Goal: Connect with others: Connect with others

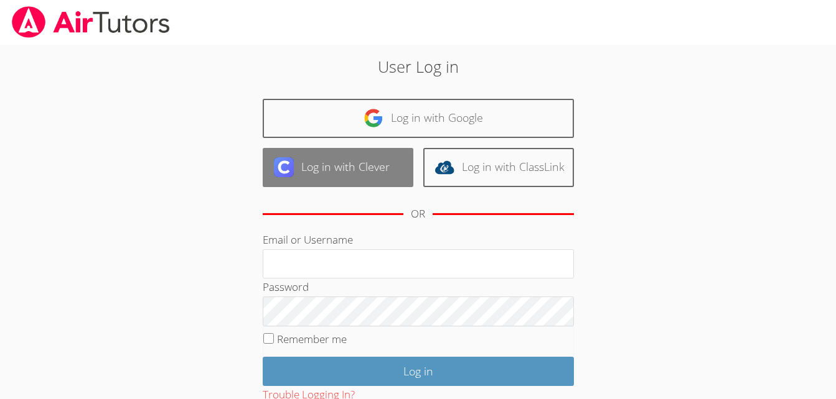
click at [318, 161] on link "Log in with Clever" at bounding box center [338, 167] width 151 height 39
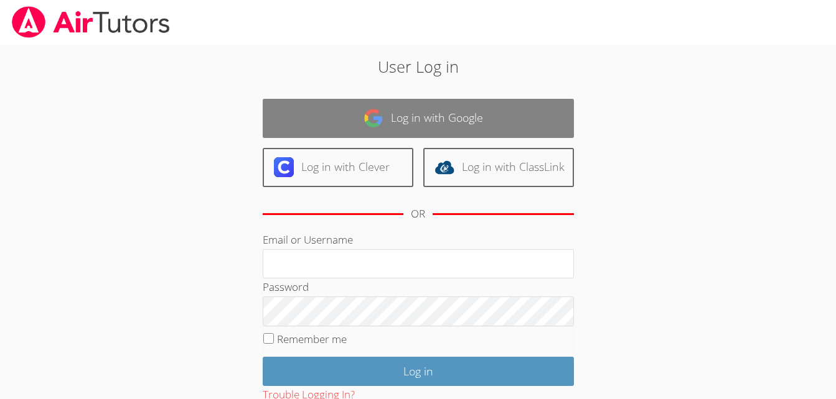
click at [423, 124] on link "Log in with Google" at bounding box center [418, 118] width 311 height 39
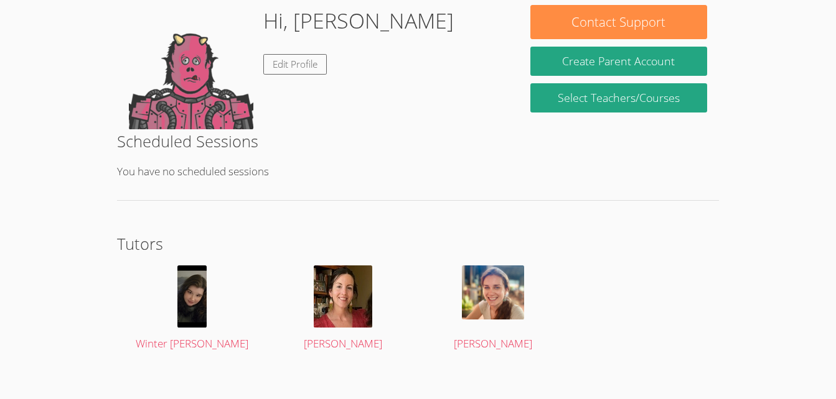
scroll to position [208, 0]
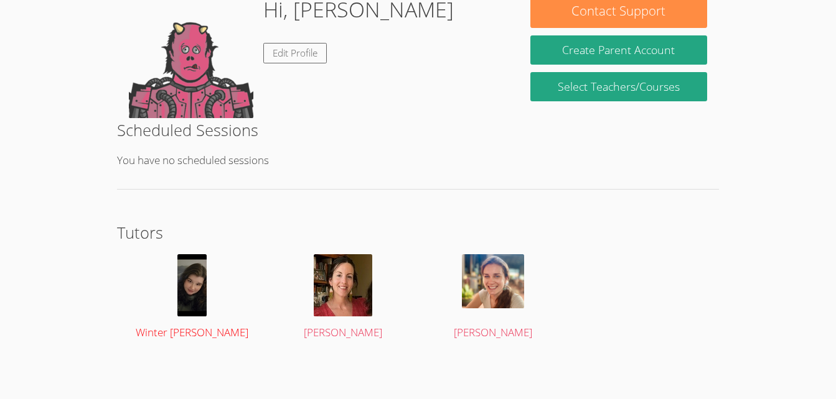
click at [195, 315] on img at bounding box center [191, 286] width 29 height 62
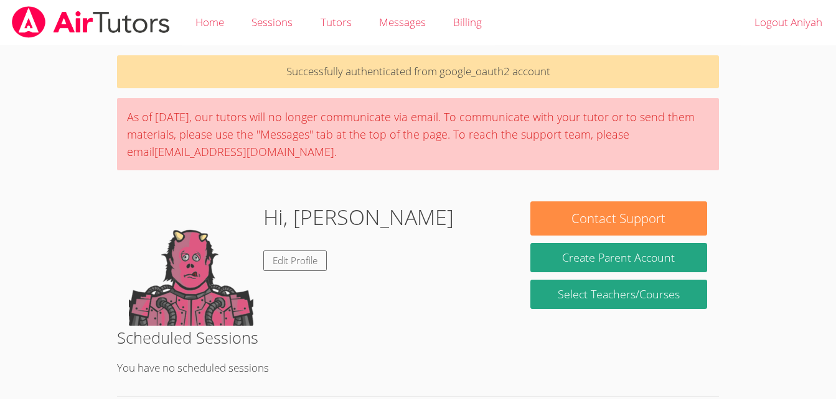
scroll to position [208, 0]
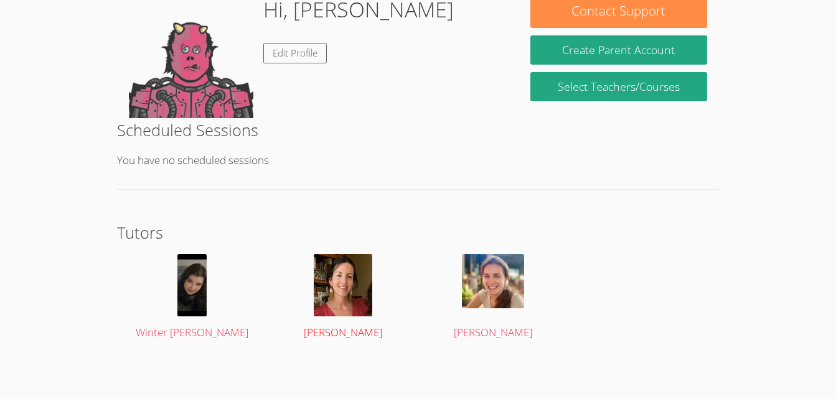
click at [349, 301] on img at bounding box center [343, 286] width 58 height 62
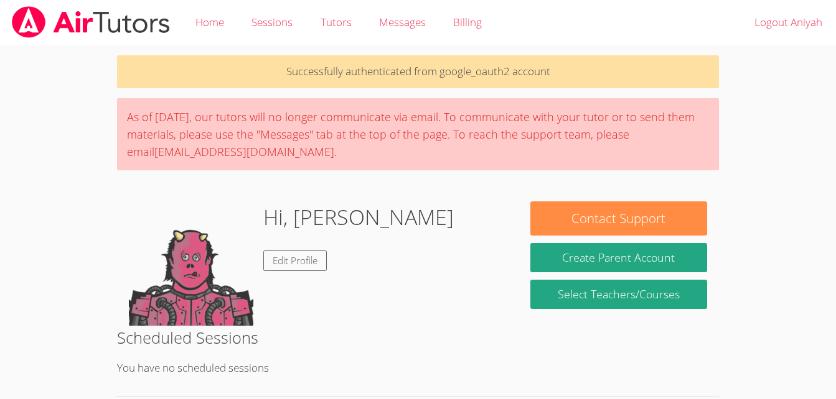
scroll to position [208, 0]
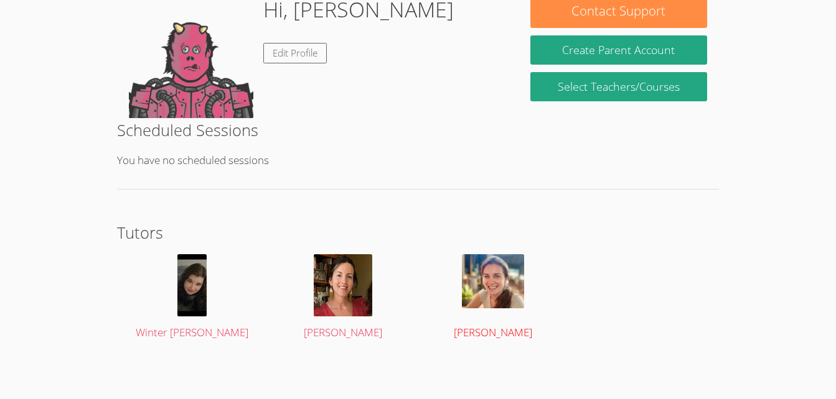
click at [496, 283] on img at bounding box center [493, 282] width 62 height 54
